Goal: Task Accomplishment & Management: Use online tool/utility

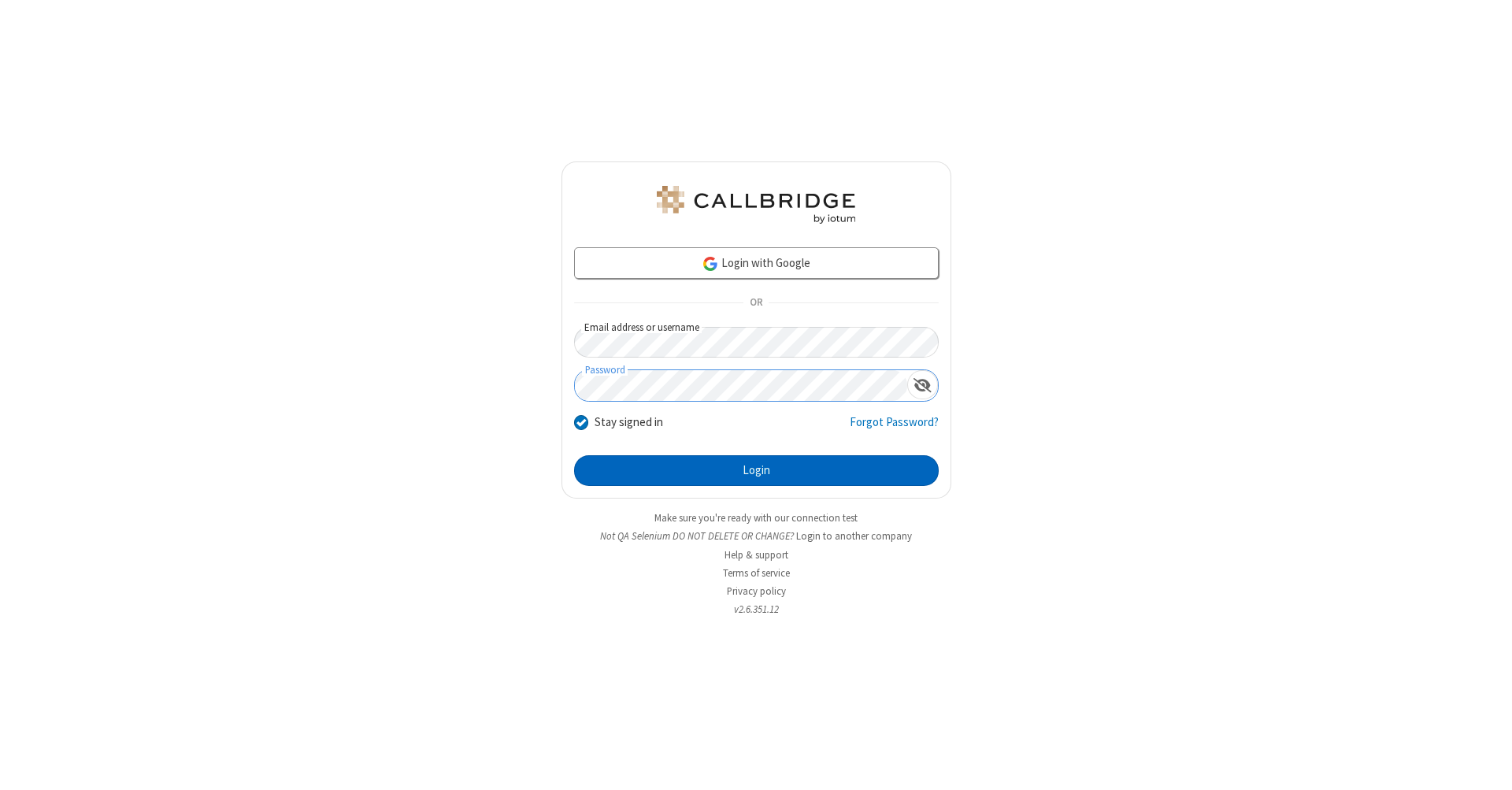
click at [756, 471] on button "Login" at bounding box center [756, 471] width 365 height 32
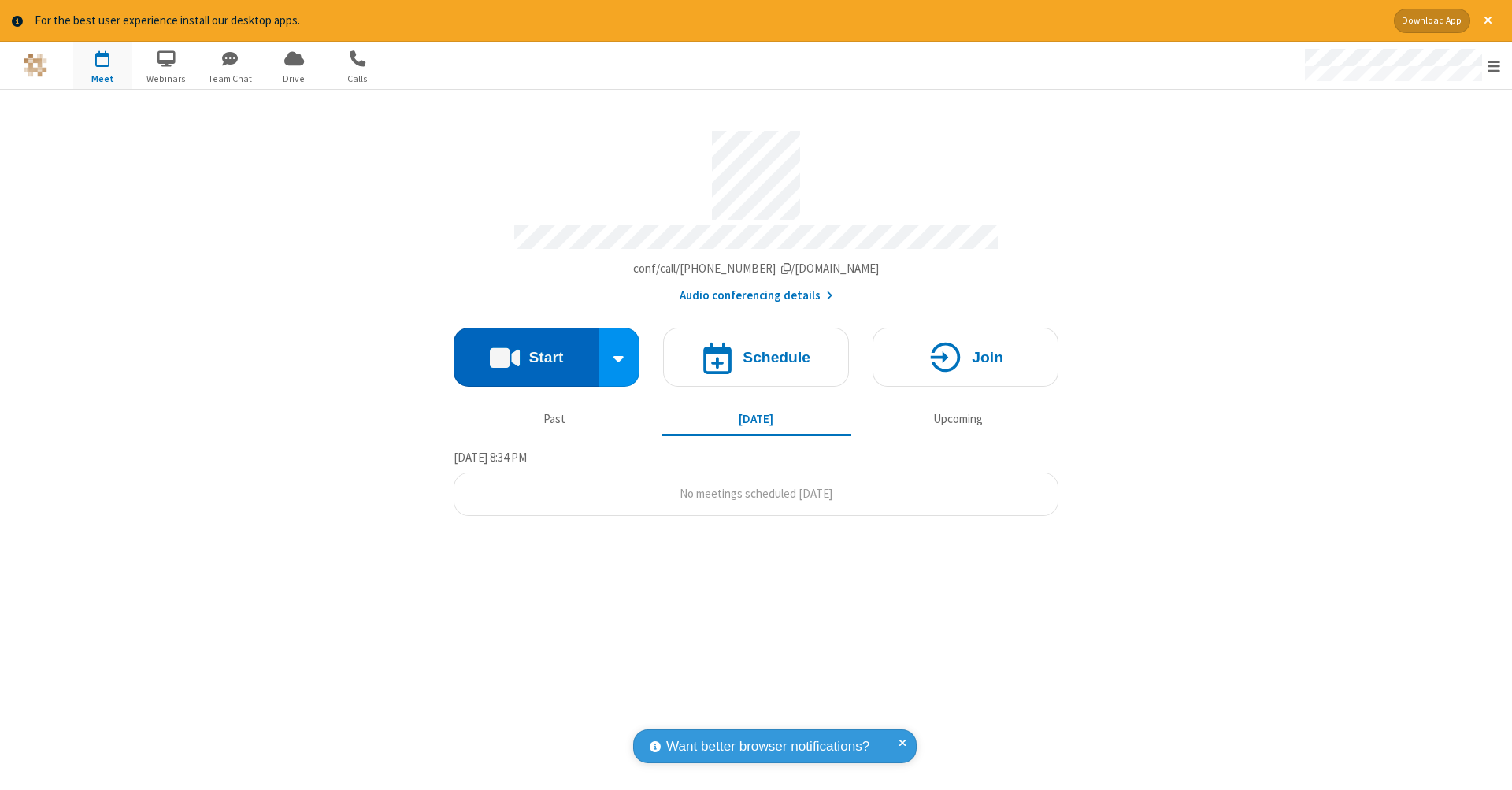
click at [526, 349] on button "Start" at bounding box center [526, 357] width 146 height 59
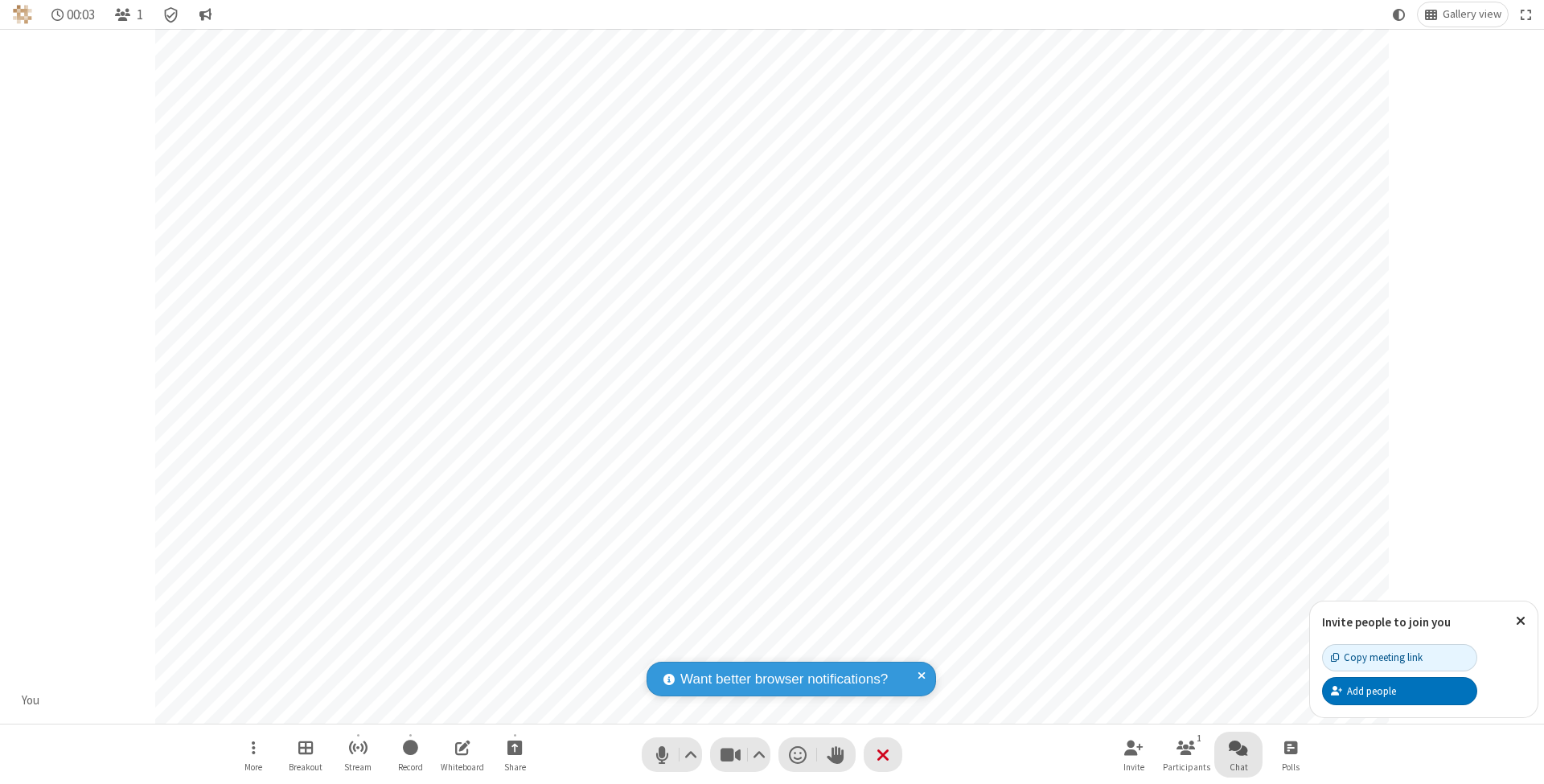
click at [1238, 747] on span "Open chat" at bounding box center [1238, 747] width 19 height 20
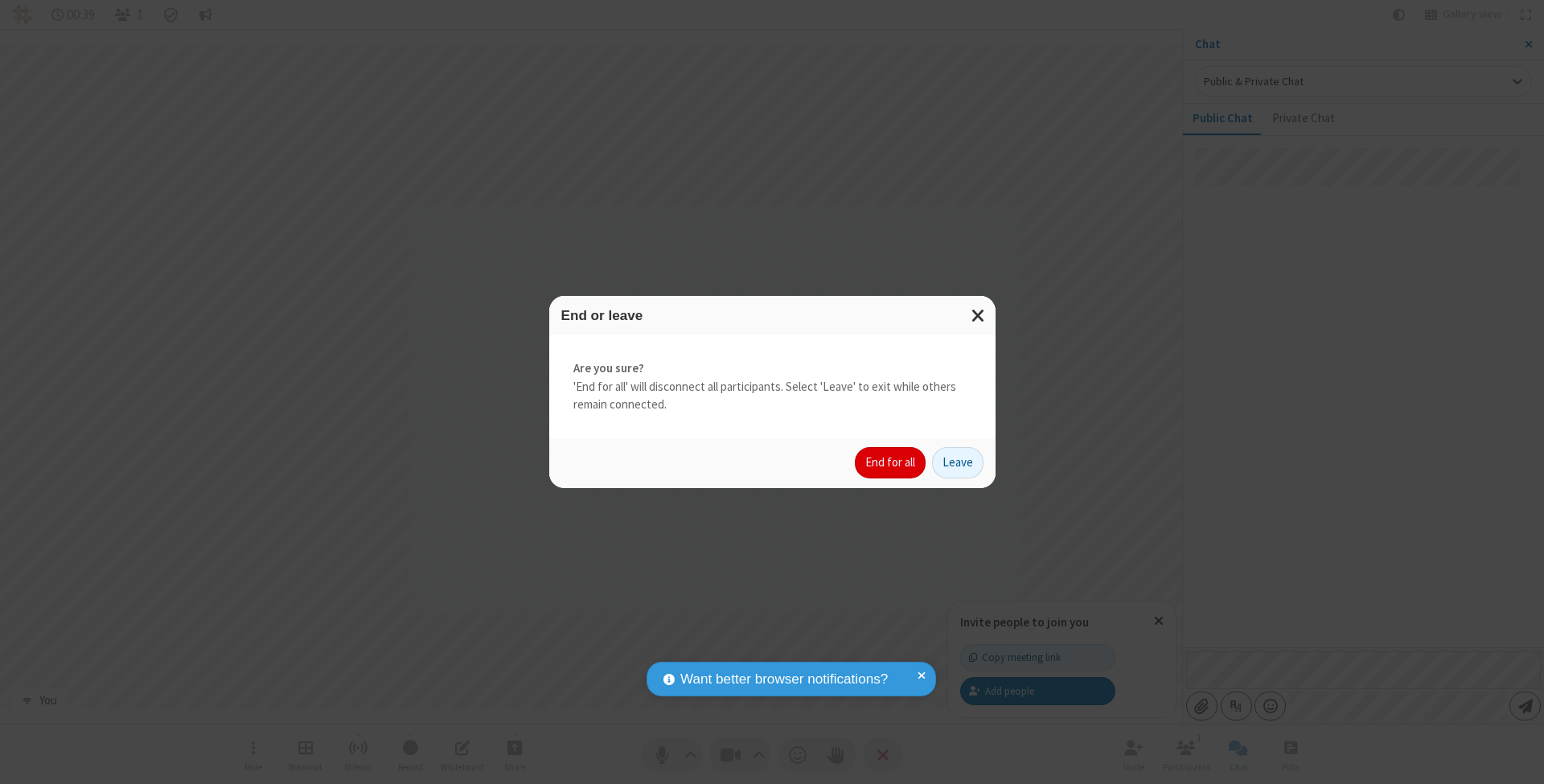
click at [891, 462] on button "End for all" at bounding box center [891, 463] width 71 height 32
